Goal: Communication & Community: Ask a question

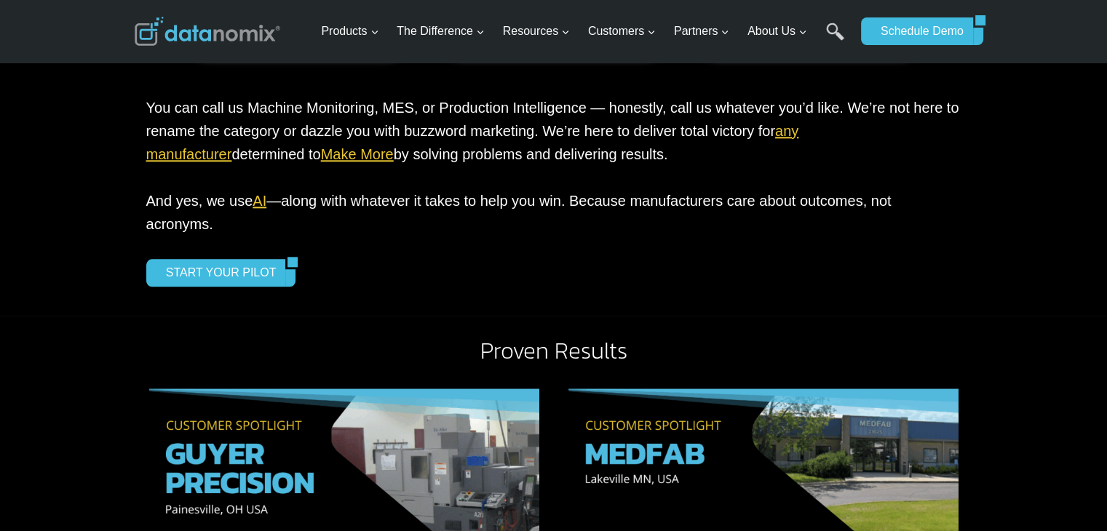
scroll to position [5970, 0]
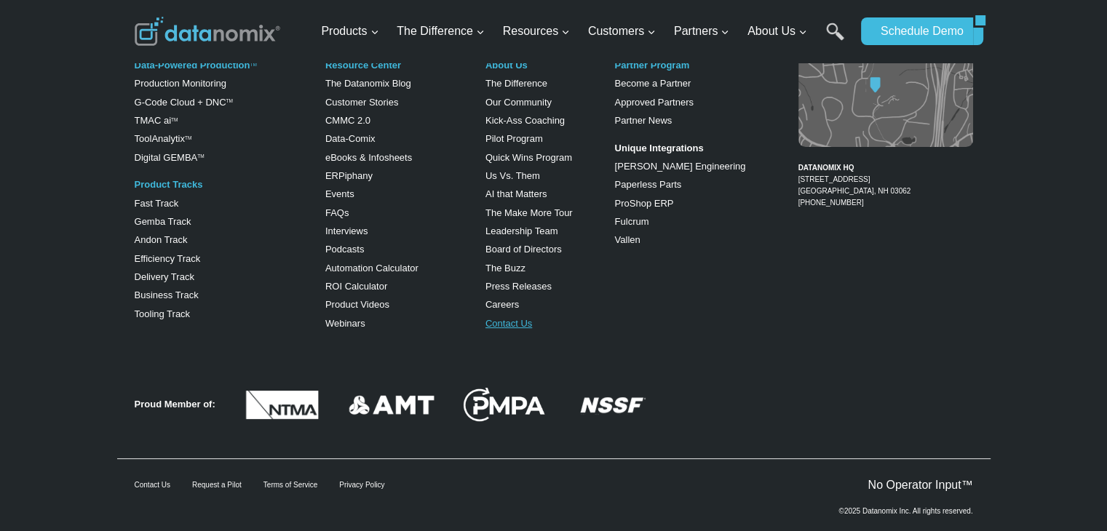
click at [493, 318] on link "Contact Us" at bounding box center [508, 323] width 47 height 11
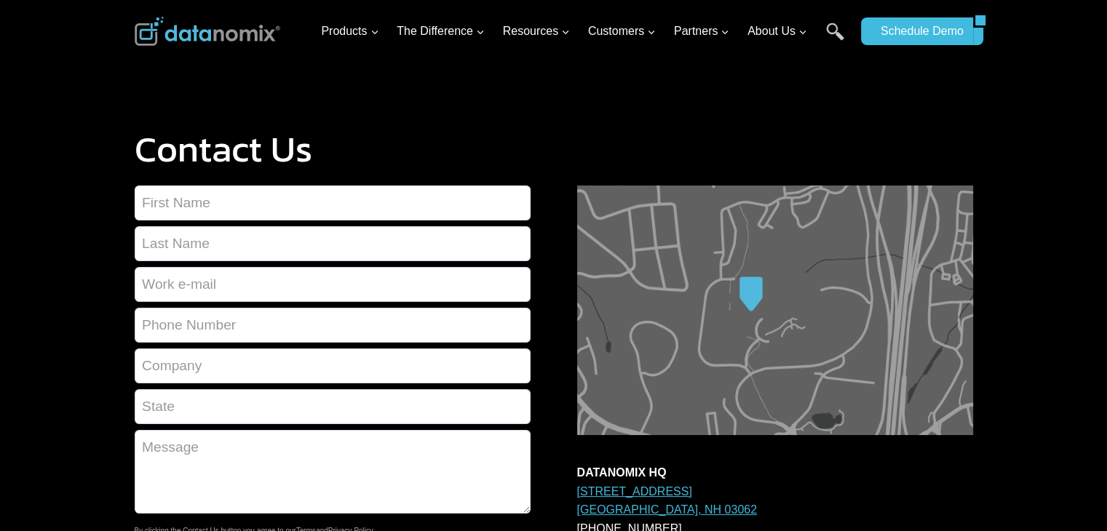
click at [223, 201] on input "Contact form" at bounding box center [333, 203] width 396 height 35
type input "David"
type input "Smith"
type input "david.smith@eventuelldatalabs.com"
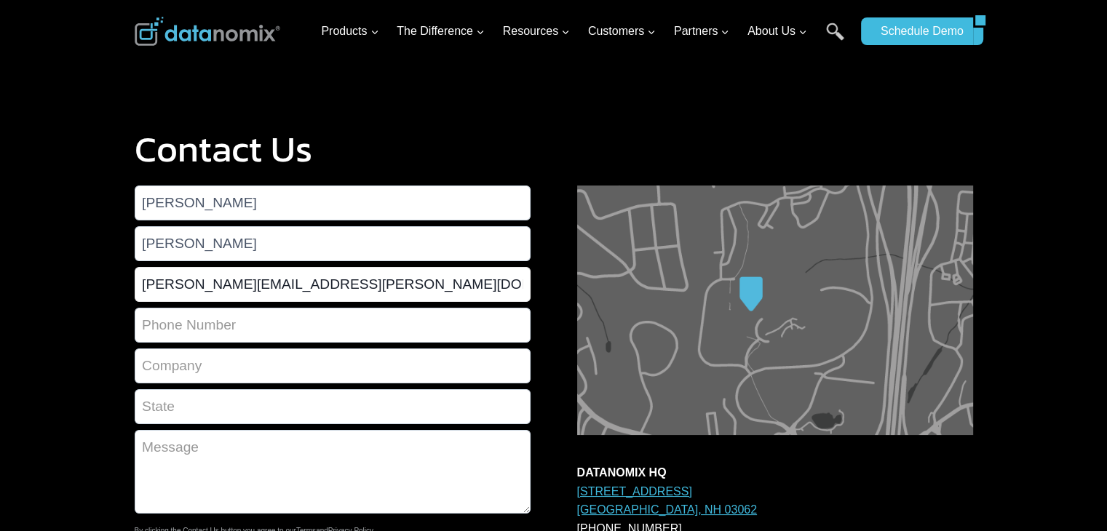
type input "2892291002"
type input "Eventuell Database Inc."
type input "ON"
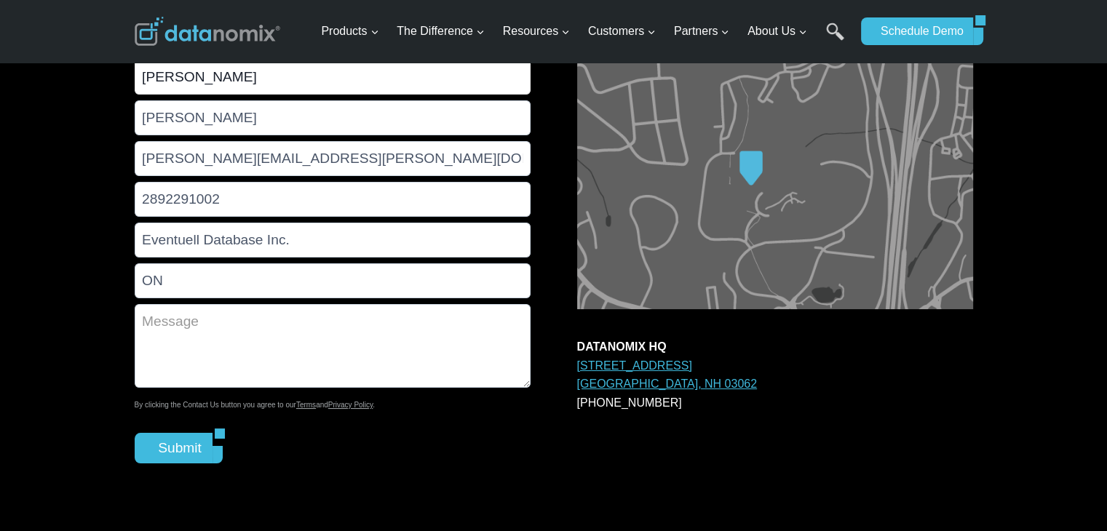
scroll to position [146, 0]
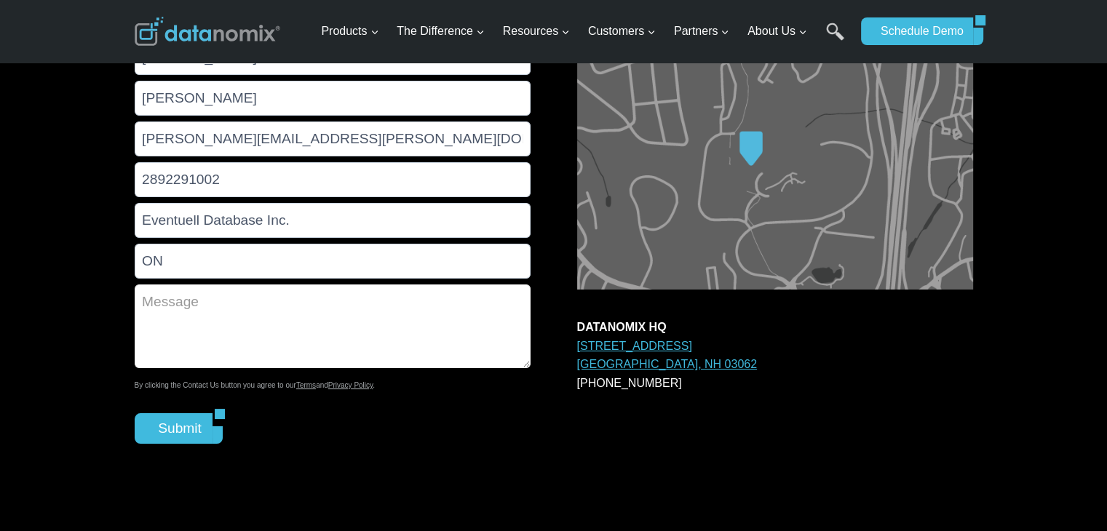
click at [217, 312] on textarea "Contact form" at bounding box center [333, 327] width 396 height 84
paste textarea "Hello, I’m reaching out to see if you’d be interested in accessing our latest M…"
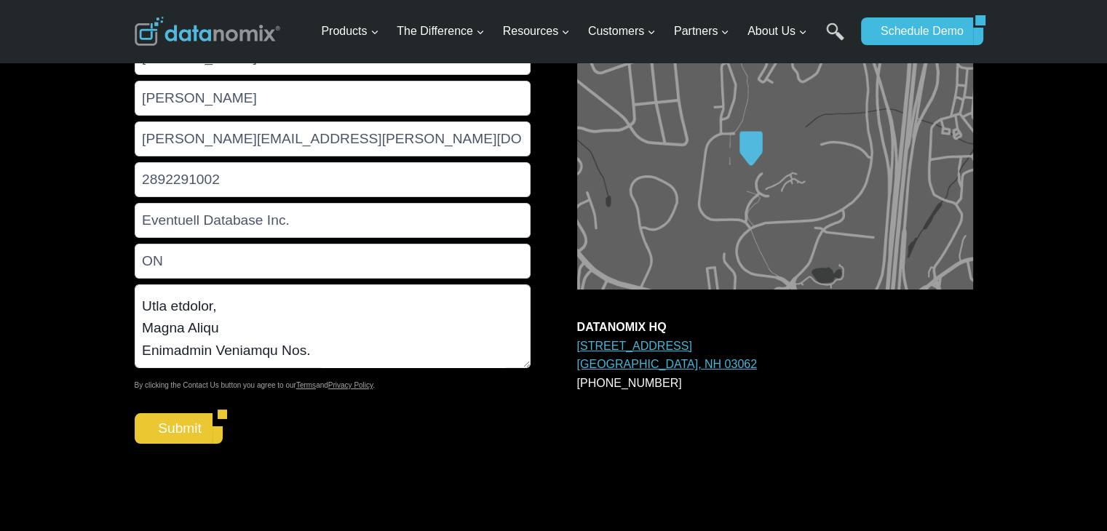
scroll to position [755, 0]
type textarea "Hello, I’m reaching out to see if you’d be interested in accessing our latest M…"
click at [175, 438] on input "Submit" at bounding box center [174, 428] width 79 height 31
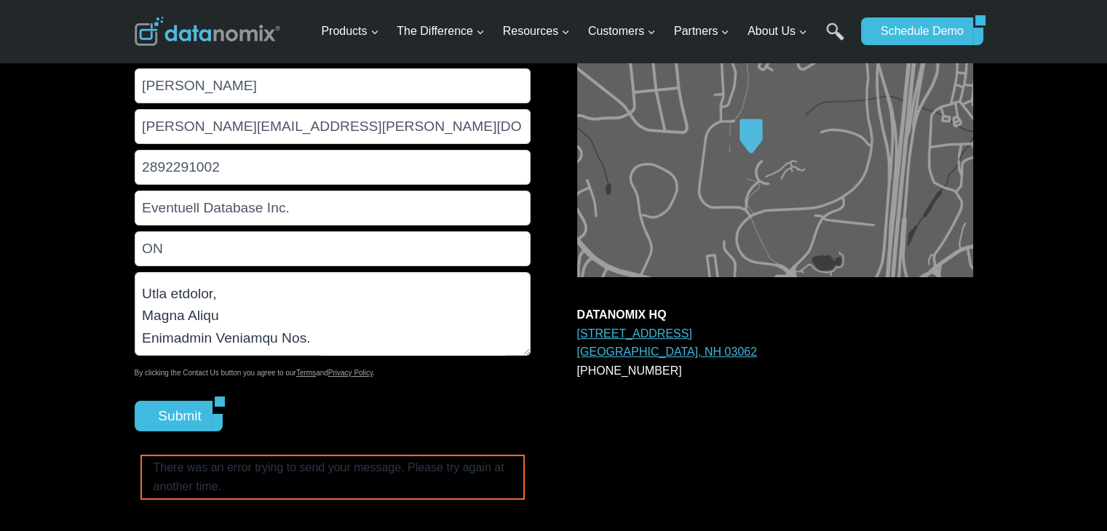
scroll to position [0, 0]
